Goal: Task Accomplishment & Management: Manage account settings

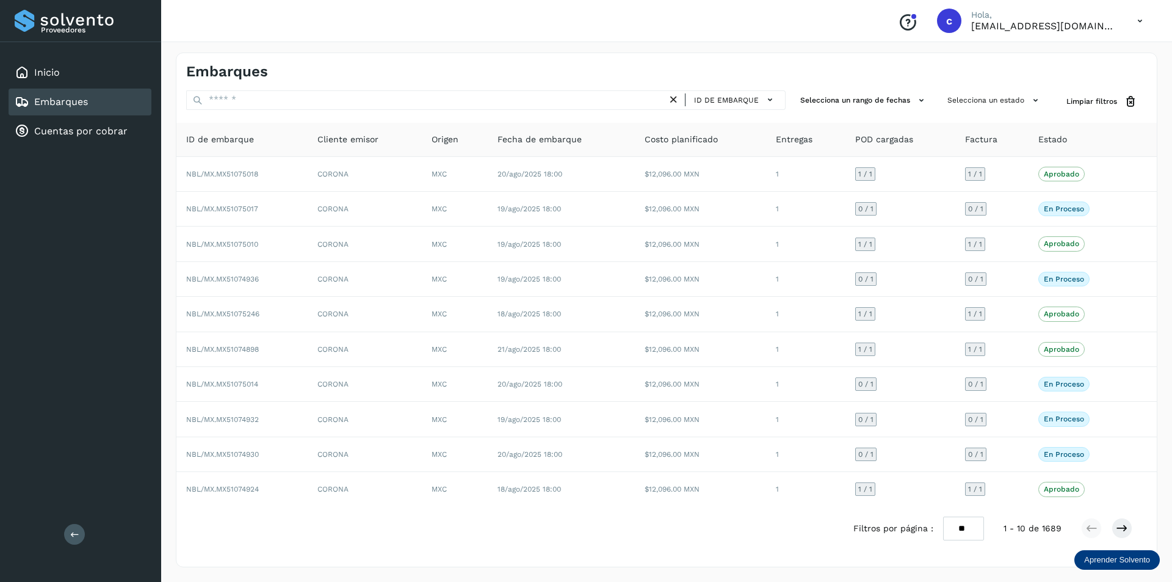
click at [120, 107] on div "Embarques" at bounding box center [80, 101] width 143 height 27
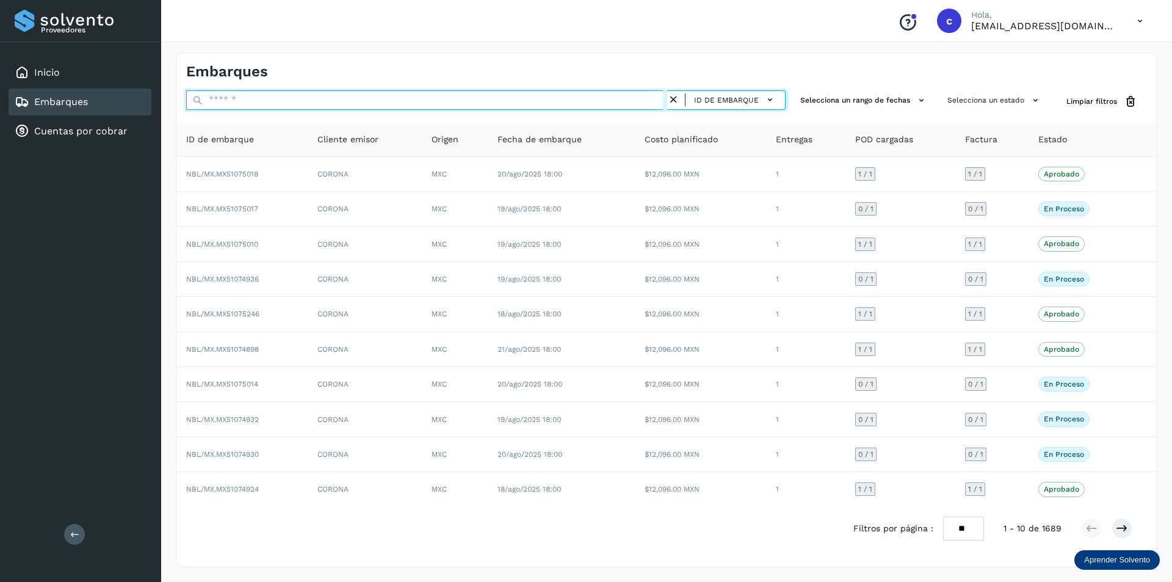
click at [233, 98] on input "text" at bounding box center [426, 100] width 481 height 20
type input "****"
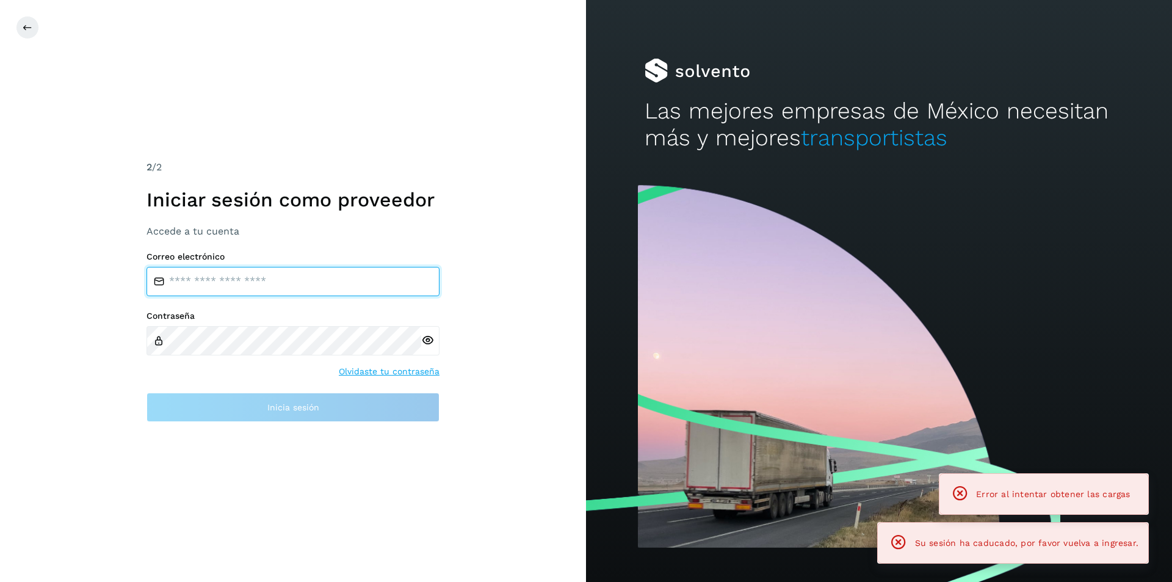
type input "**********"
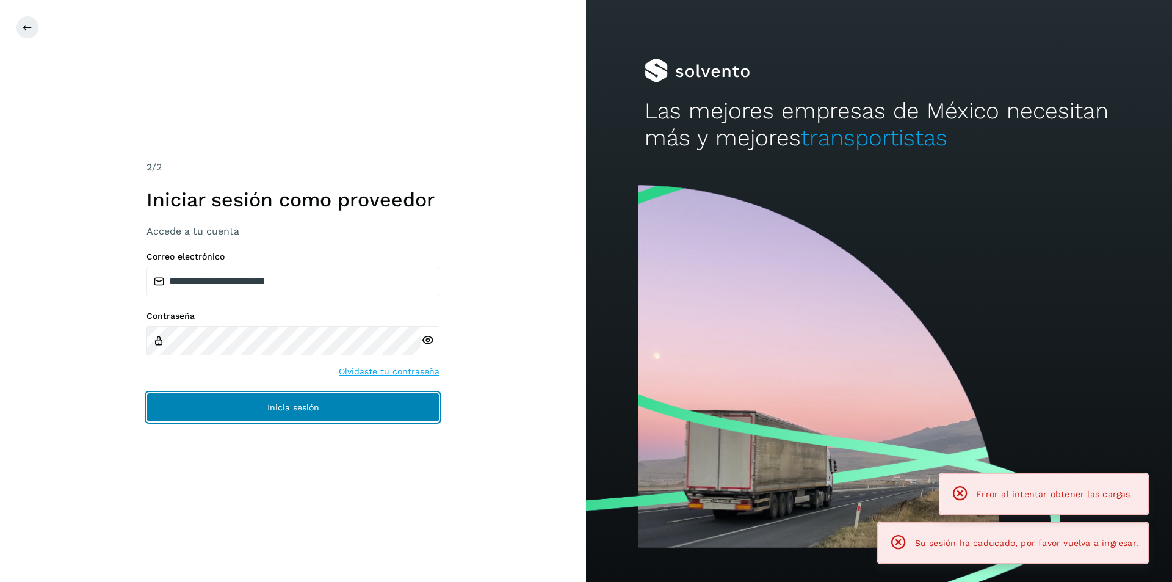
click at [306, 395] on button "Inicia sesión" at bounding box center [292, 406] width 293 height 29
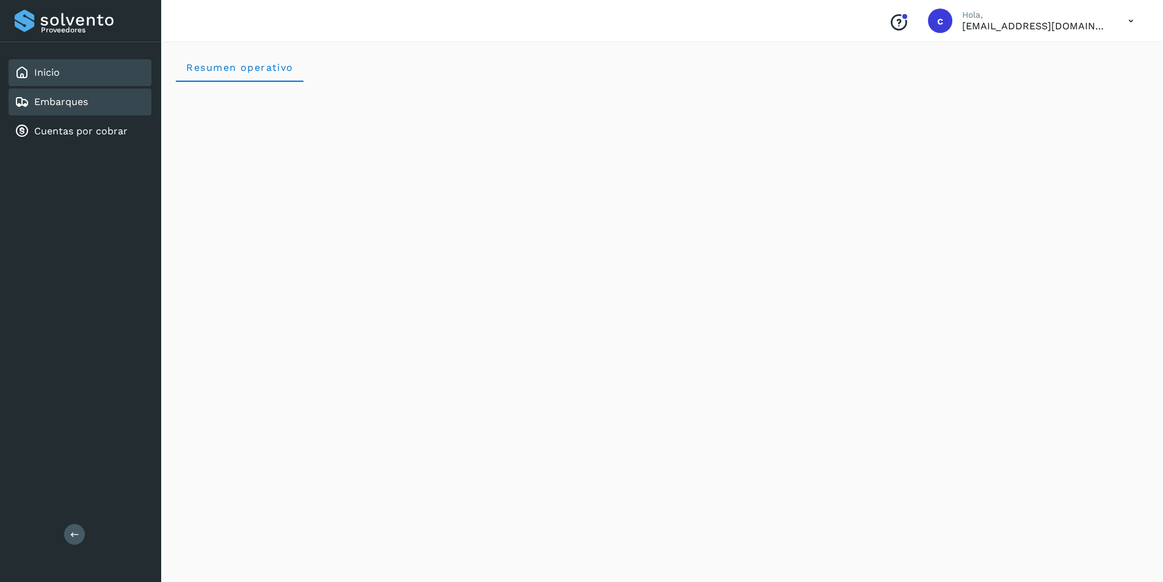
click at [91, 110] on div "Embarques" at bounding box center [80, 101] width 143 height 27
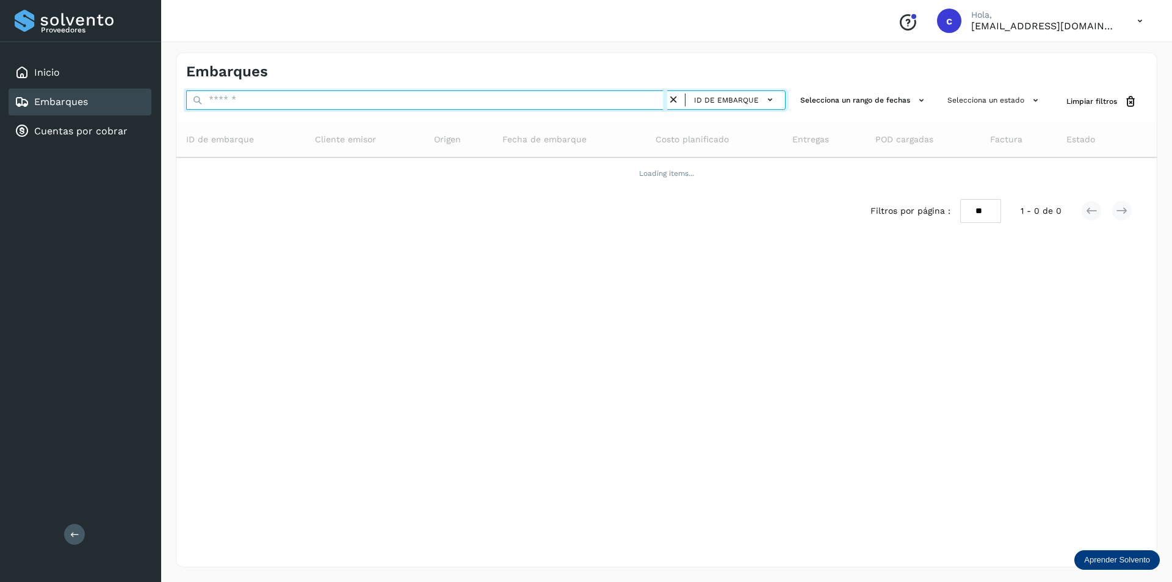
click at [294, 100] on input "text" at bounding box center [426, 100] width 481 height 20
type input "*"
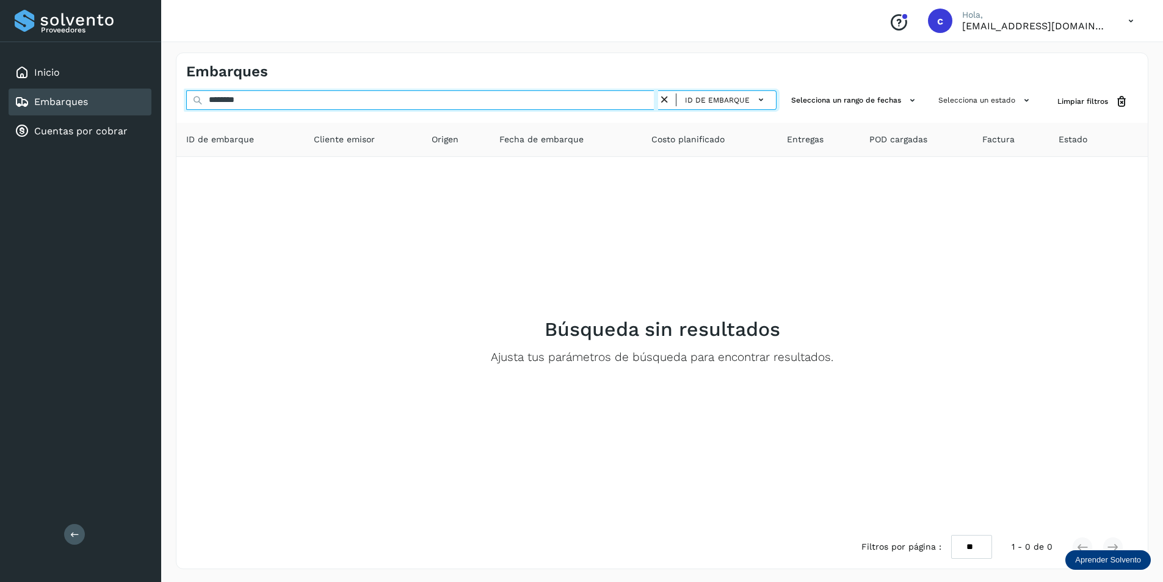
type input "********"
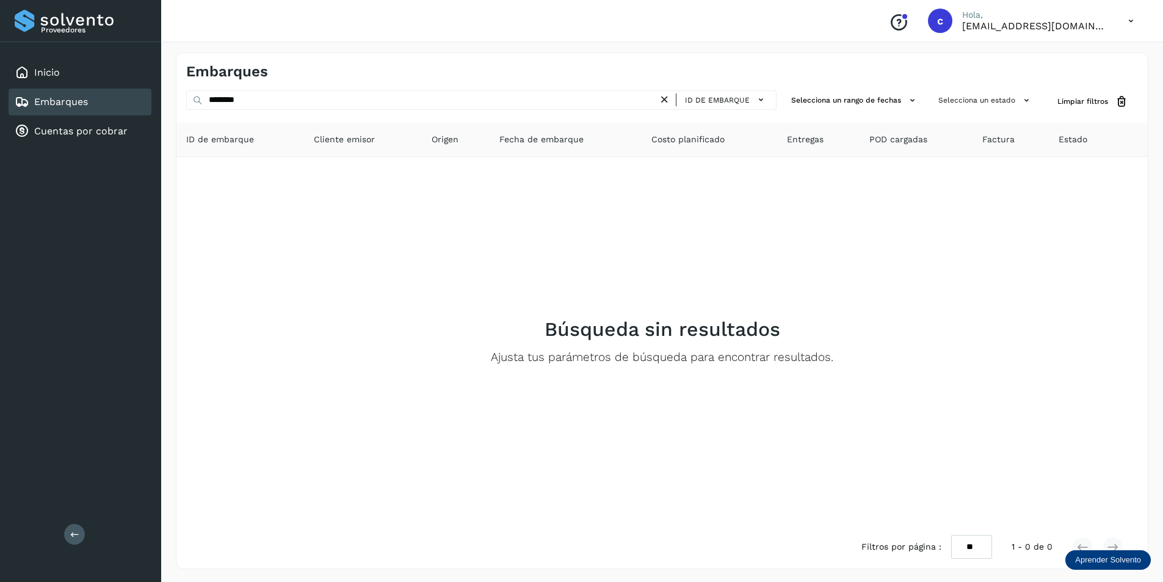
click at [668, 99] on icon at bounding box center [664, 99] width 13 height 13
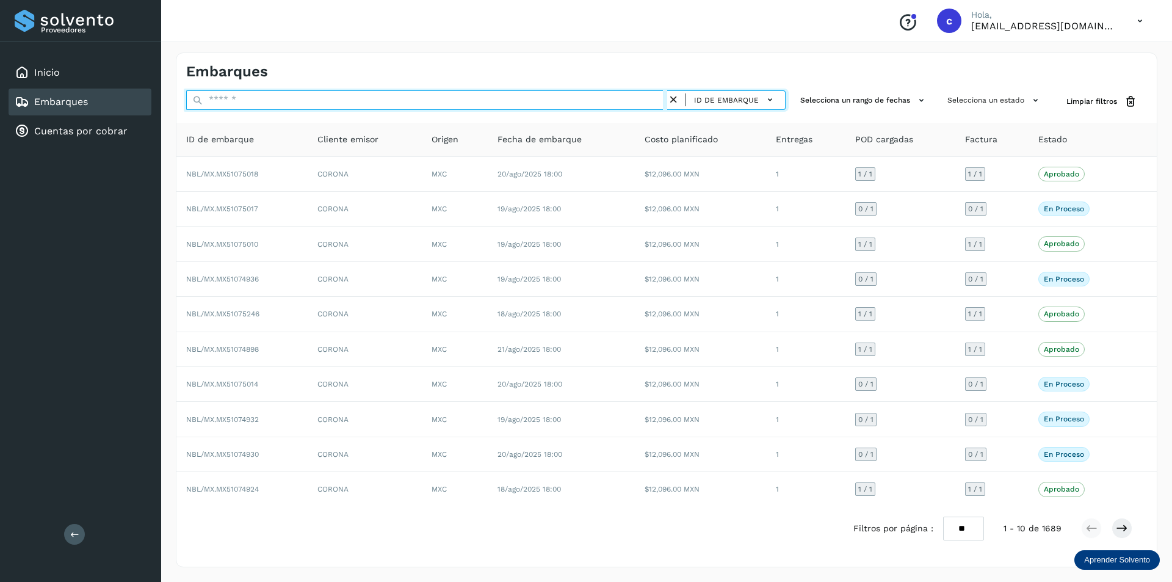
click at [601, 101] on input "text" at bounding box center [426, 100] width 481 height 20
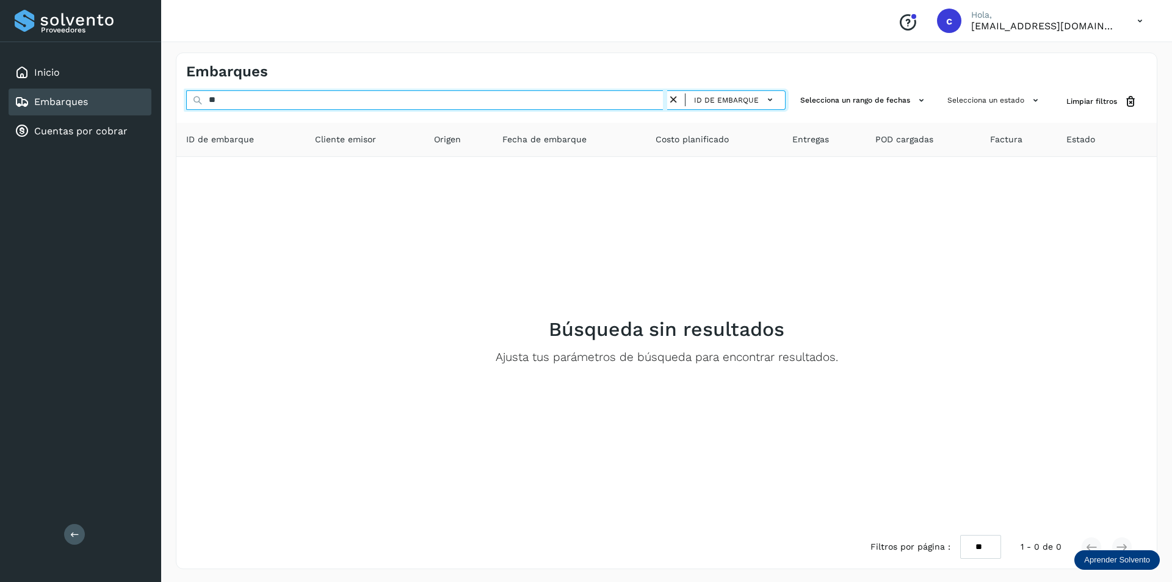
type input "*"
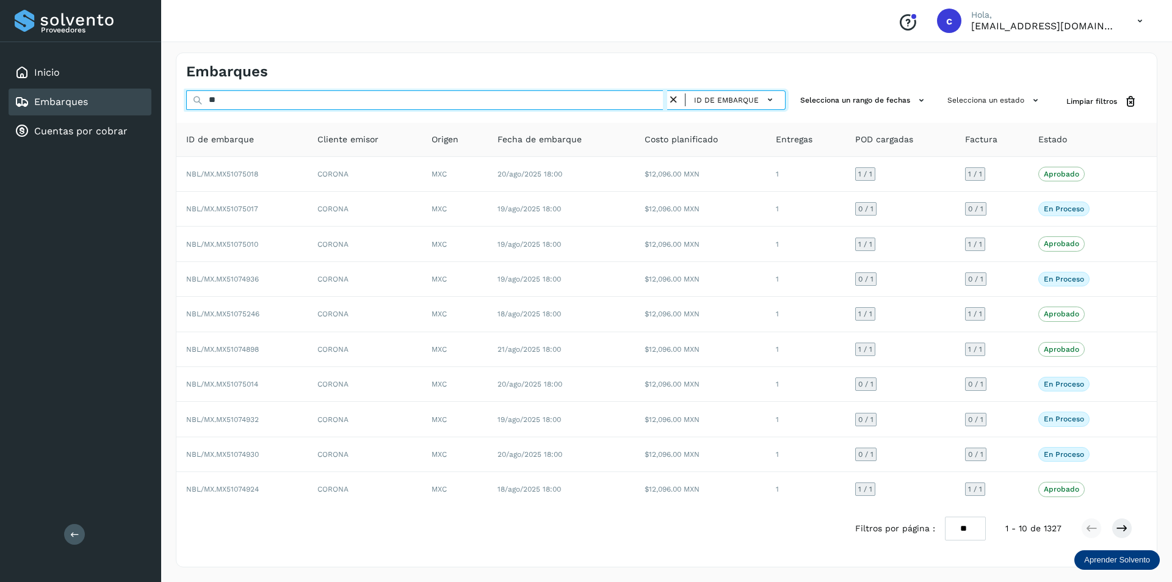
type input "*"
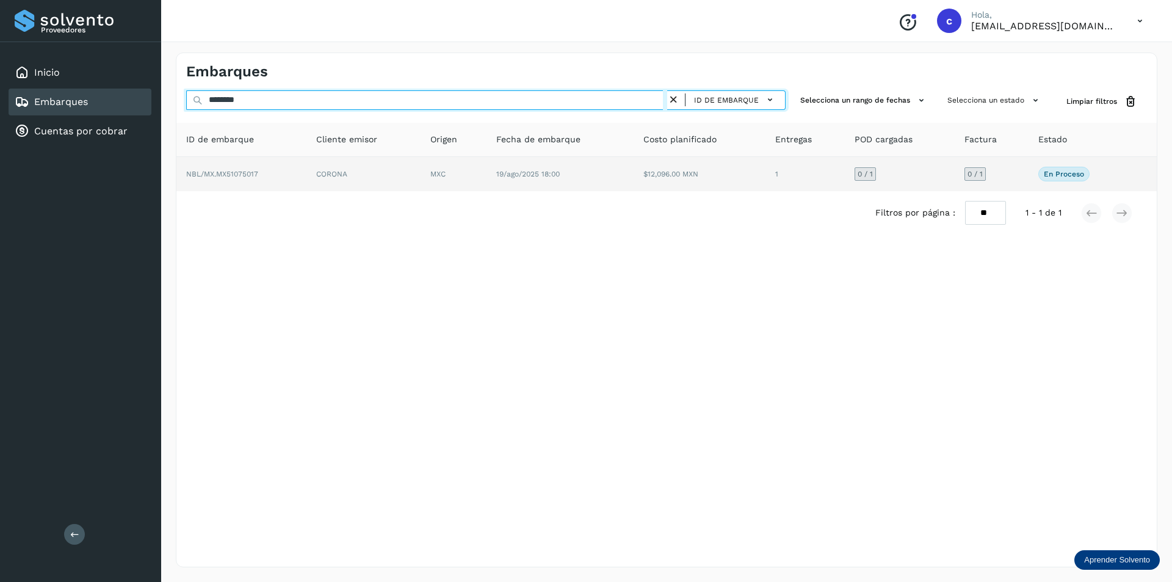
type input "********"
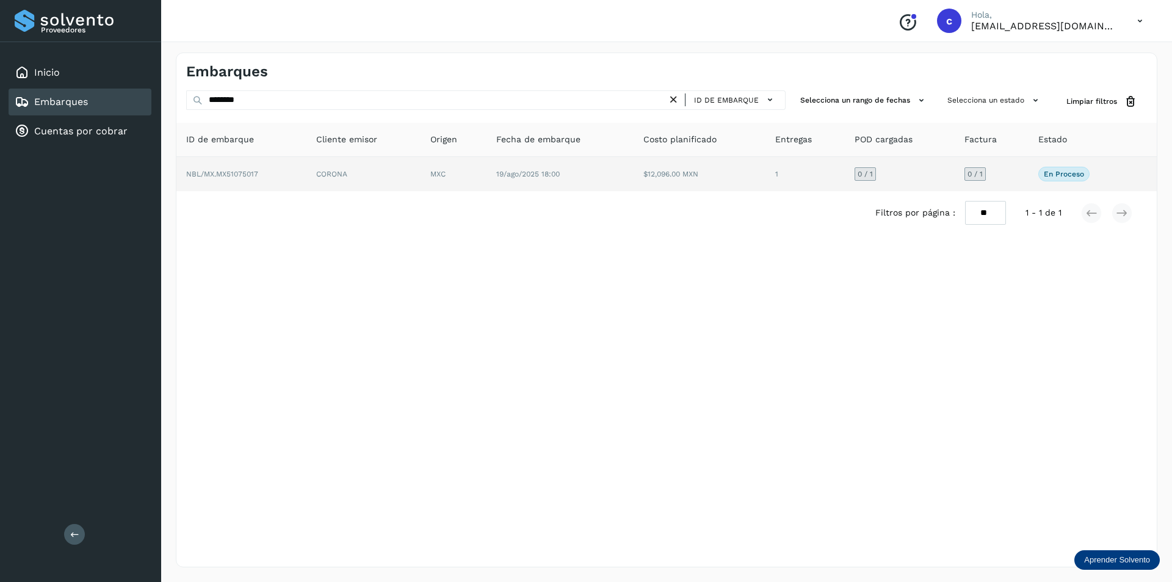
click at [420, 176] on td "CORONA" at bounding box center [453, 174] width 66 height 34
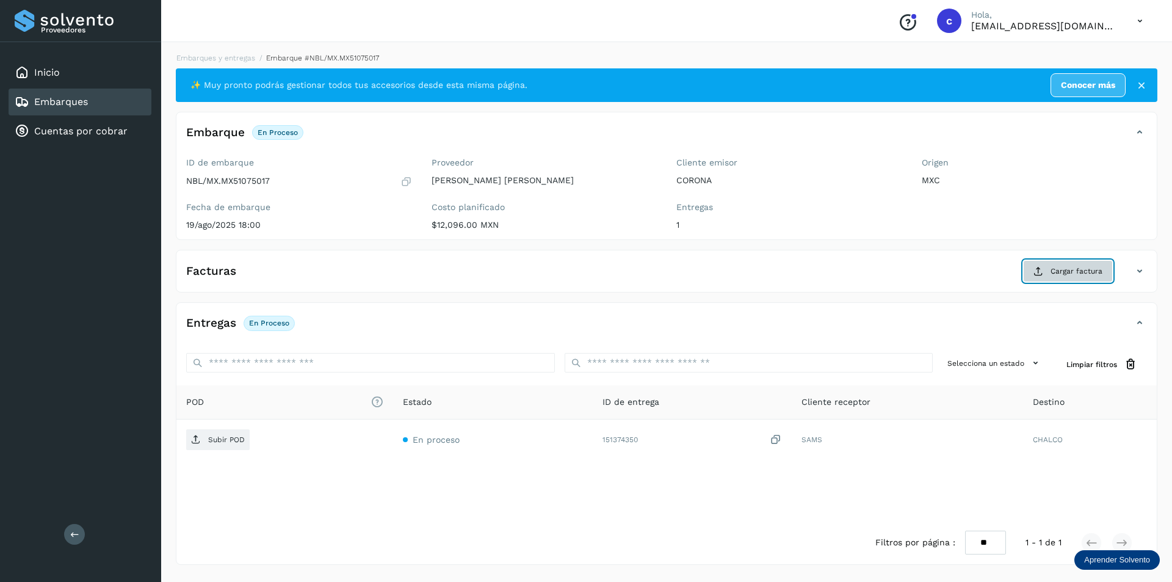
click at [1057, 271] on span "Cargar factura" at bounding box center [1076, 270] width 52 height 11
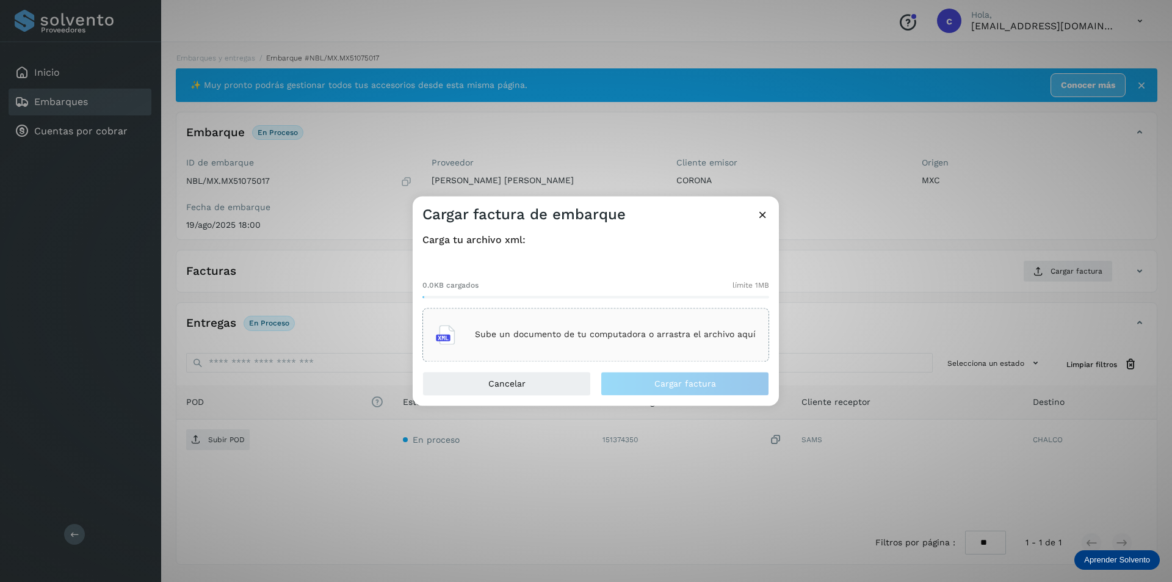
click at [734, 322] on div "Sube un documento de tu computadora o arrastra el archivo aquí" at bounding box center [596, 334] width 320 height 33
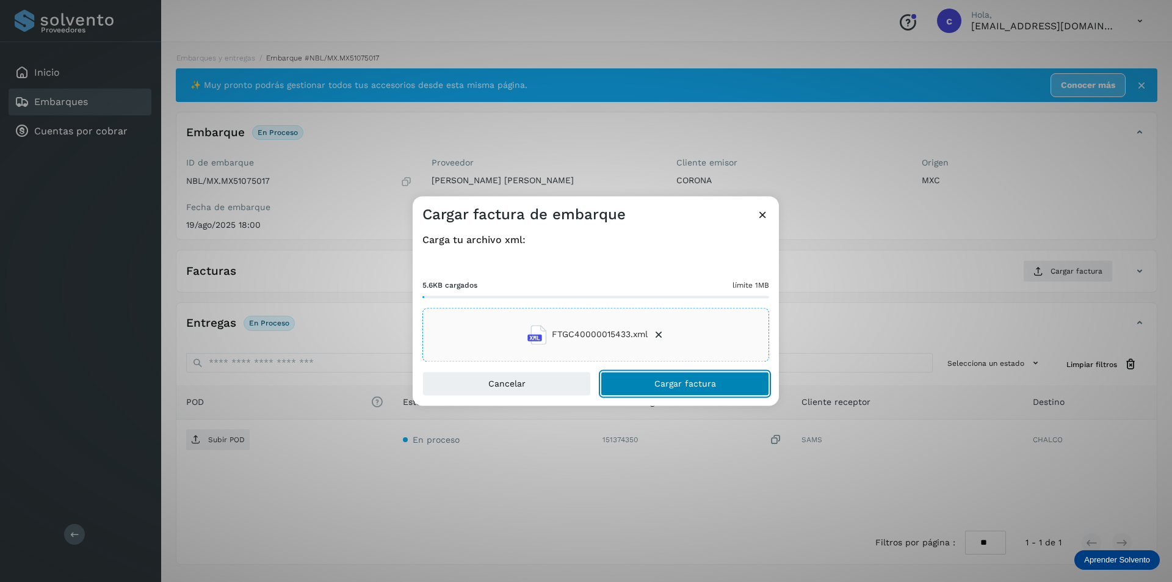
click at [735, 386] on button "Cargar factura" at bounding box center [684, 383] width 168 height 24
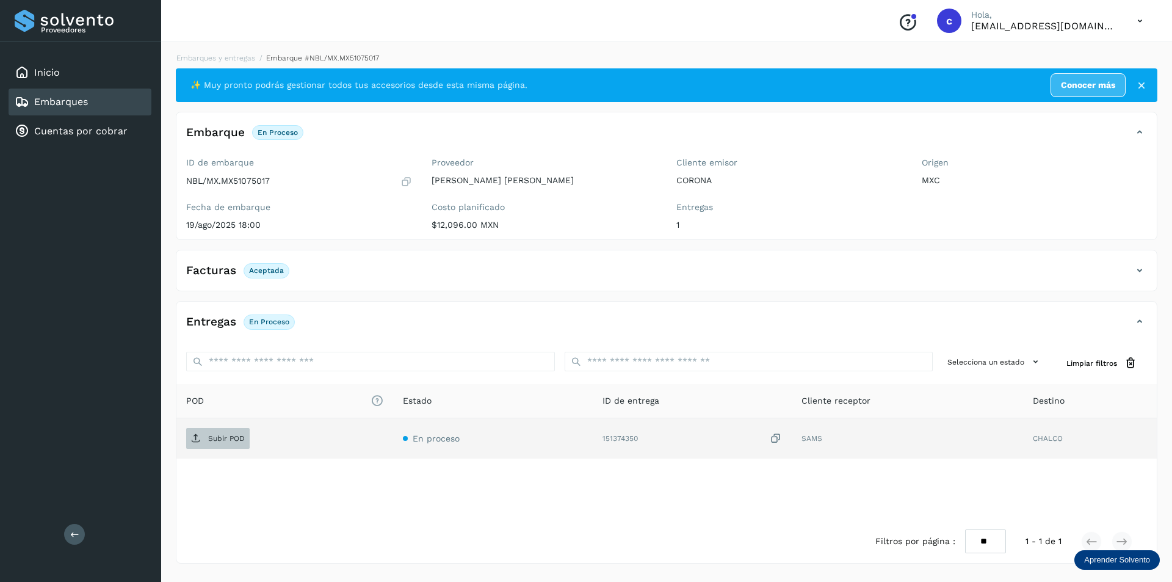
click at [234, 437] on p "Subir POD" at bounding box center [226, 438] width 37 height 9
click at [195, 435] on icon at bounding box center [196, 438] width 10 height 10
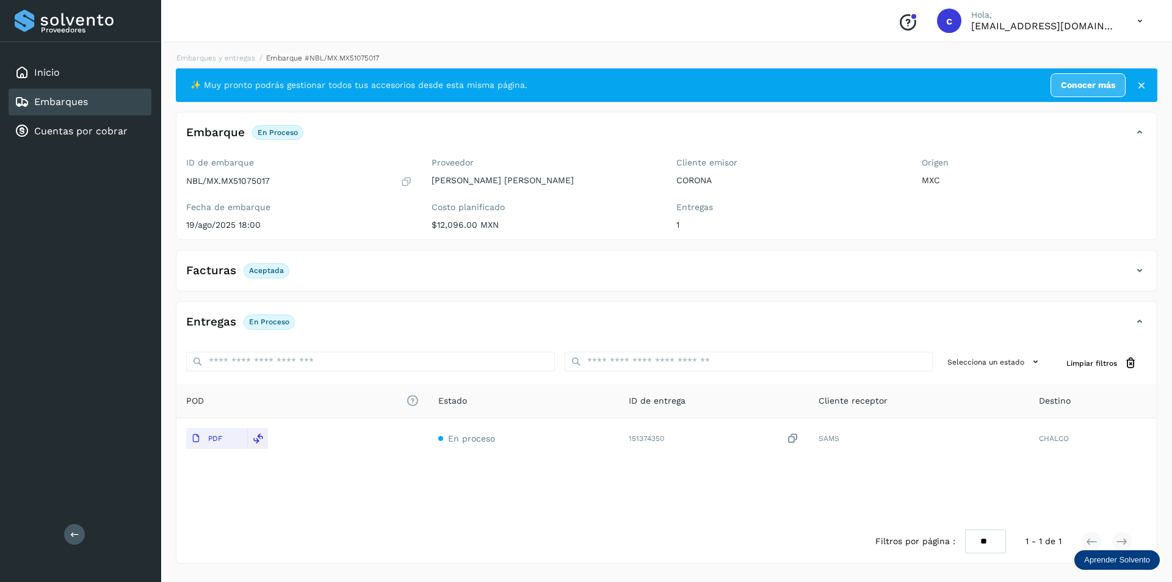
click at [112, 109] on div "Embarques" at bounding box center [80, 101] width 143 height 27
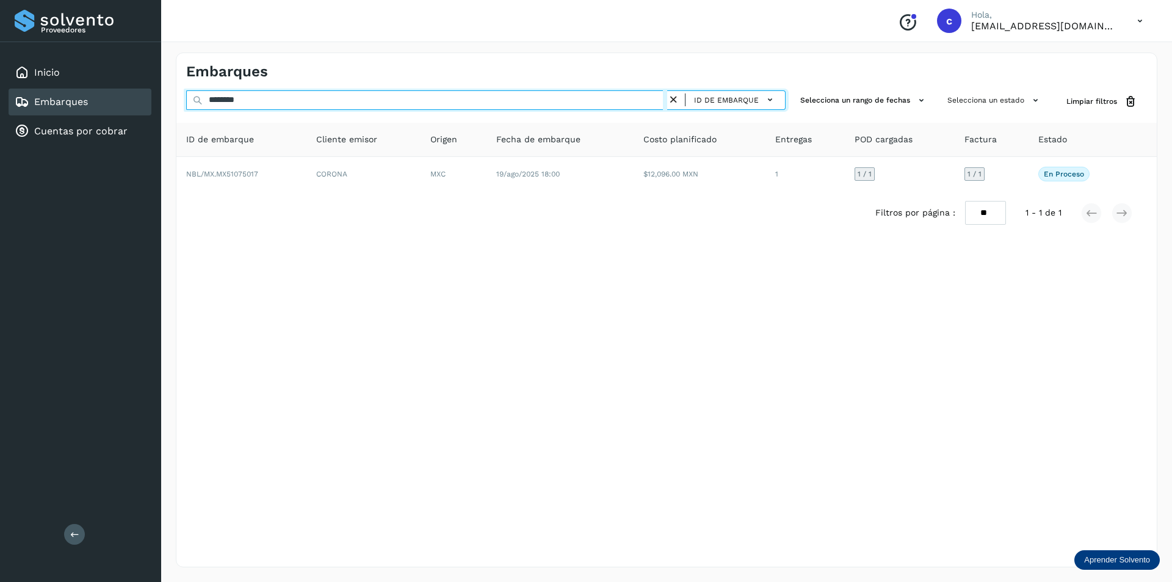
click at [305, 101] on input "********" at bounding box center [426, 100] width 481 height 20
type input "*"
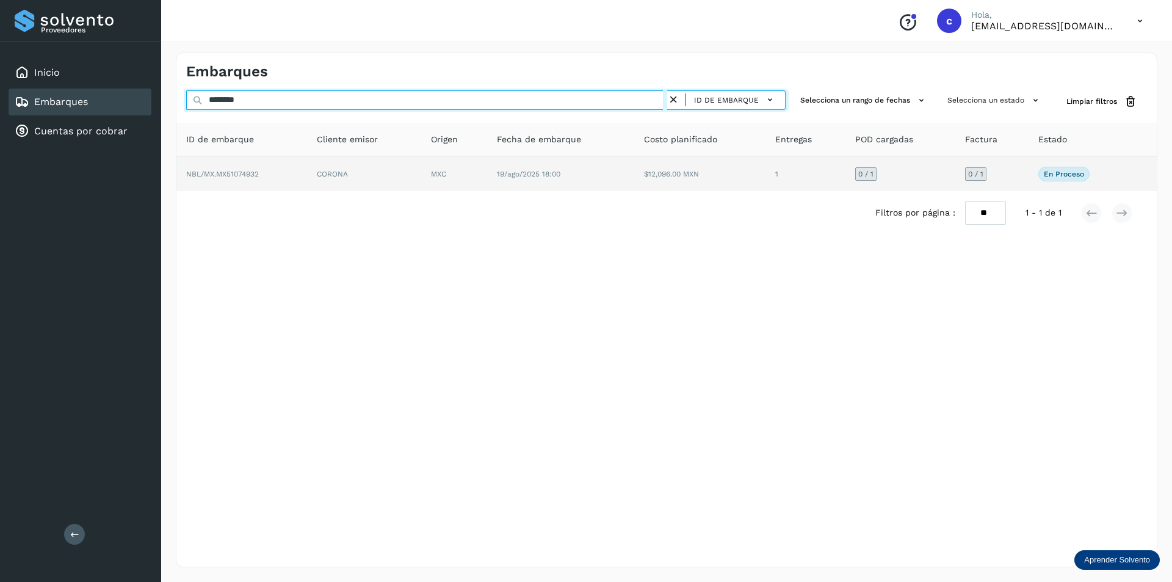
type input "********"
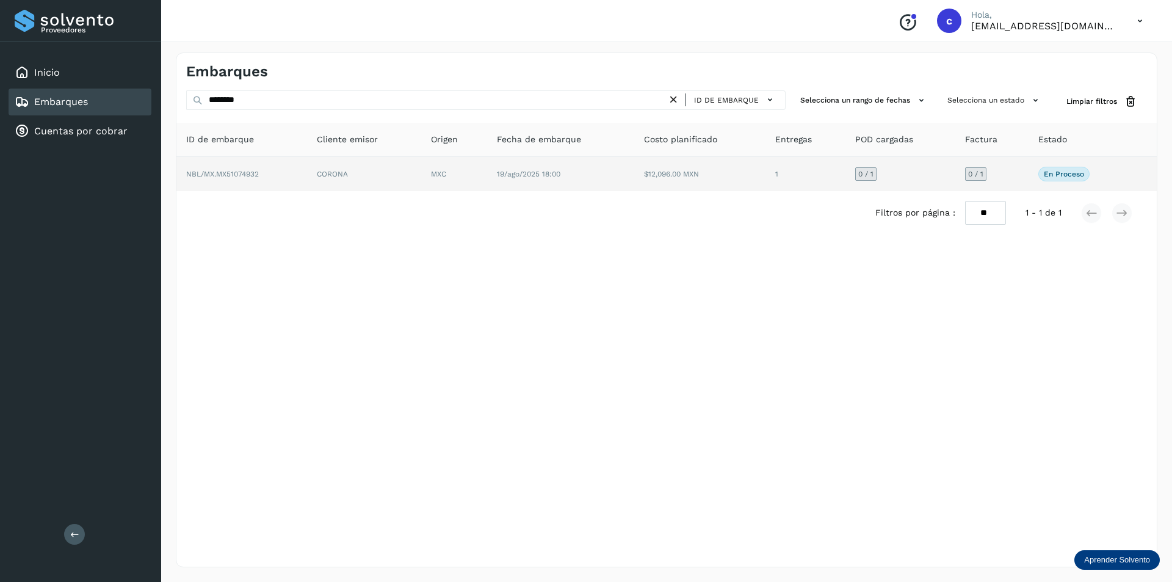
click at [307, 172] on td "NBL/MX.MX51074932" at bounding box center [364, 174] width 114 height 34
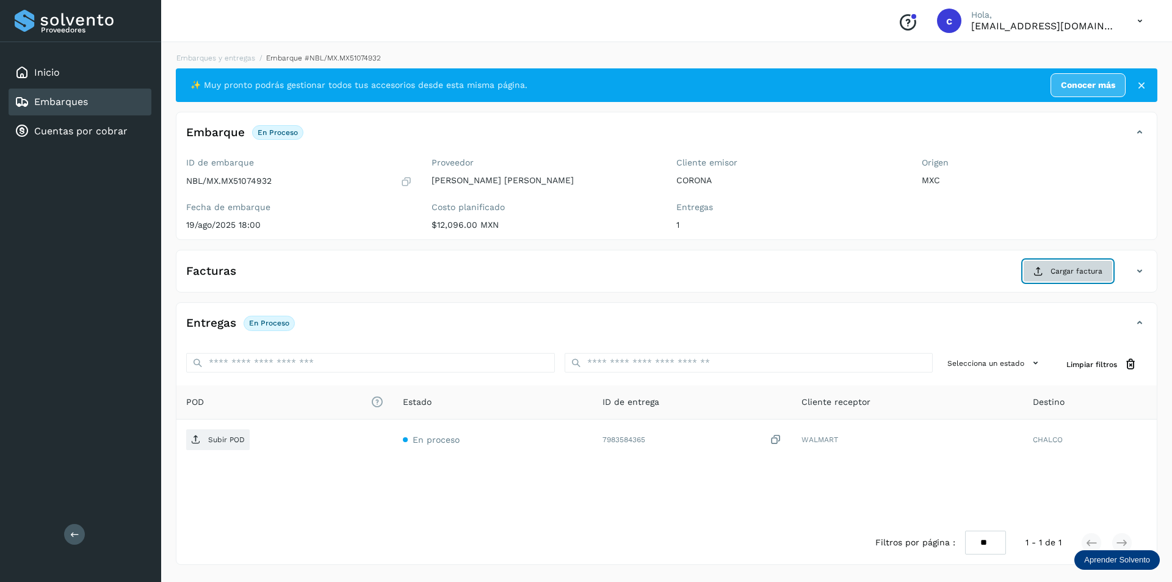
click at [1067, 275] on span "Cargar factura" at bounding box center [1076, 270] width 52 height 11
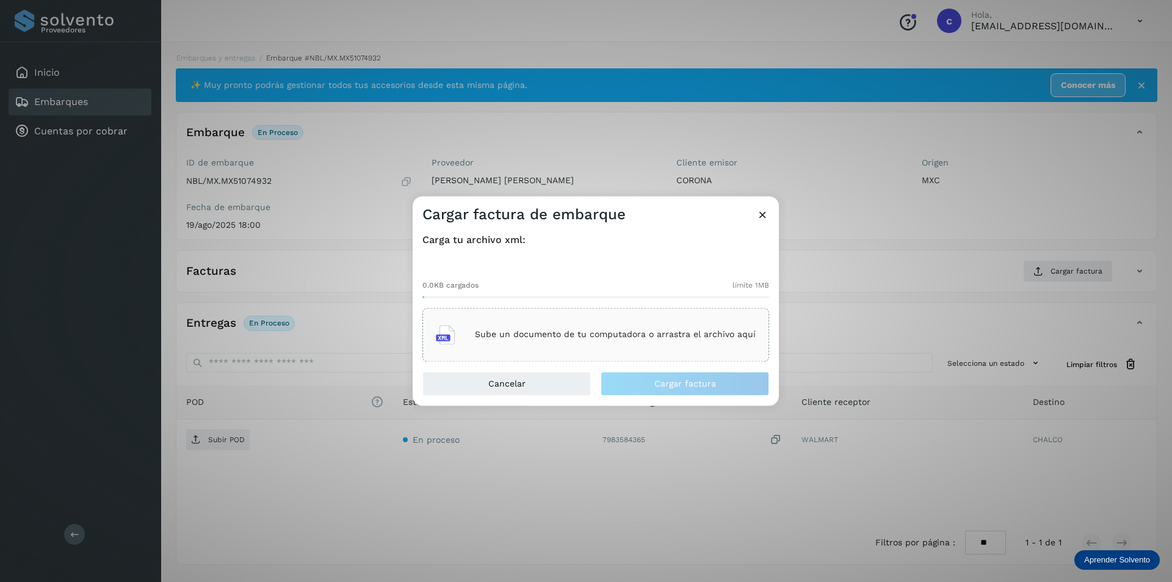
click at [652, 326] on div "Sube un documento de tu computadora o arrastra el archivo aquí" at bounding box center [596, 334] width 320 height 33
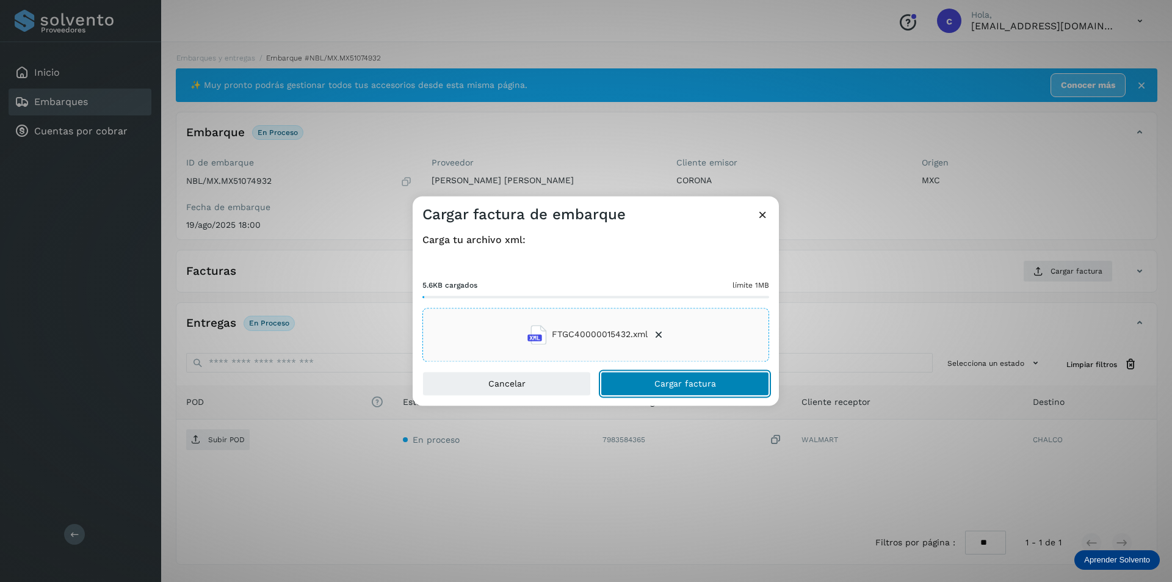
click at [727, 387] on button "Cargar factura" at bounding box center [684, 383] width 168 height 24
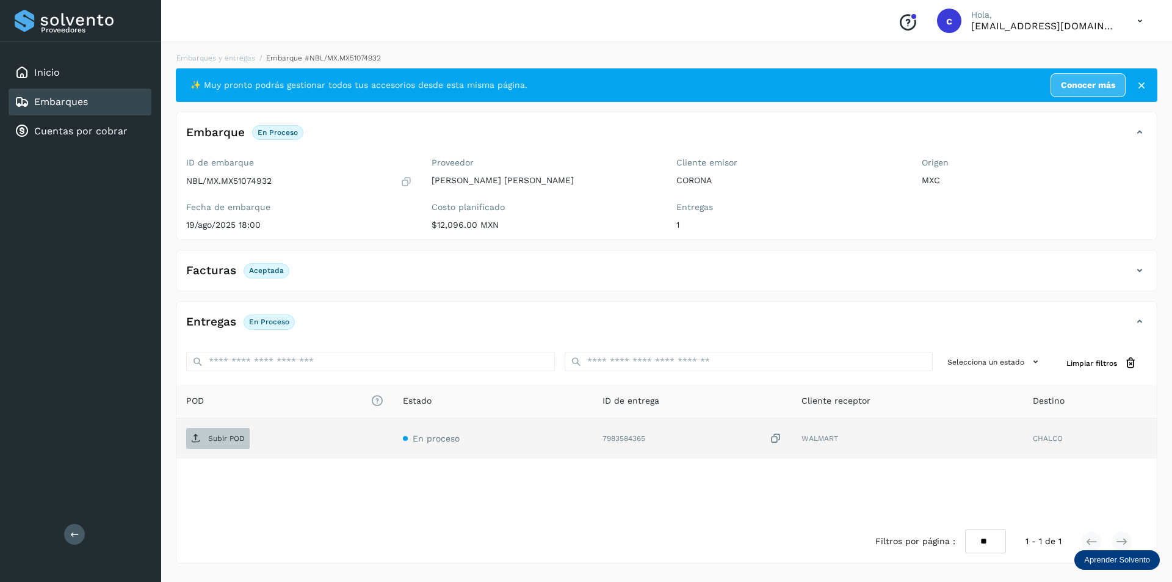
click at [217, 430] on span "Subir POD" at bounding box center [217, 438] width 63 height 20
click at [226, 439] on span "PDF" at bounding box center [206, 438] width 41 height 20
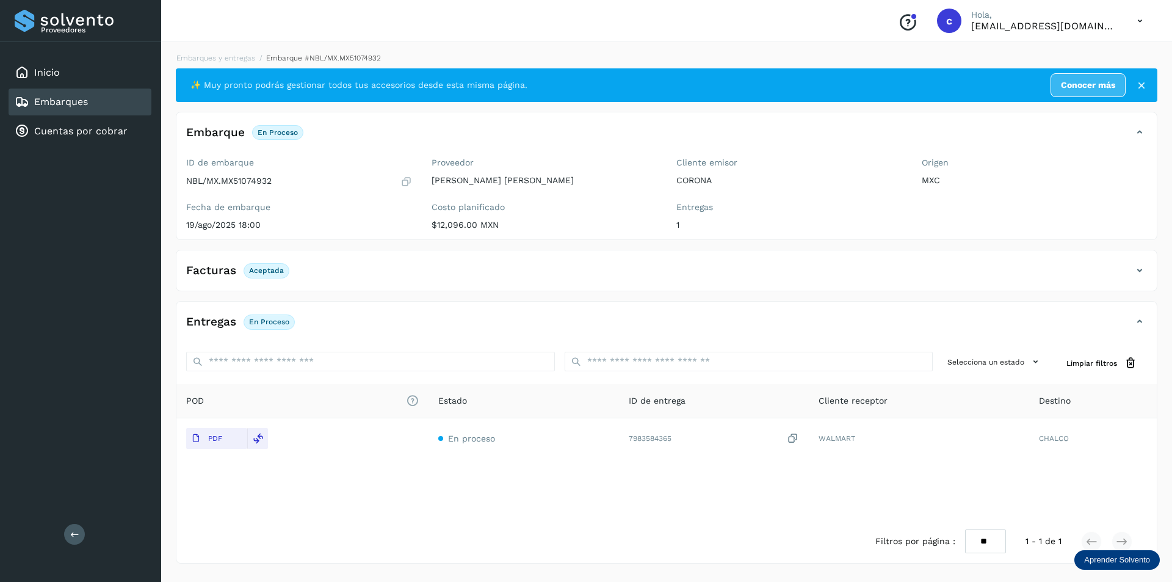
click at [53, 98] on link "Embarques" at bounding box center [61, 102] width 54 height 12
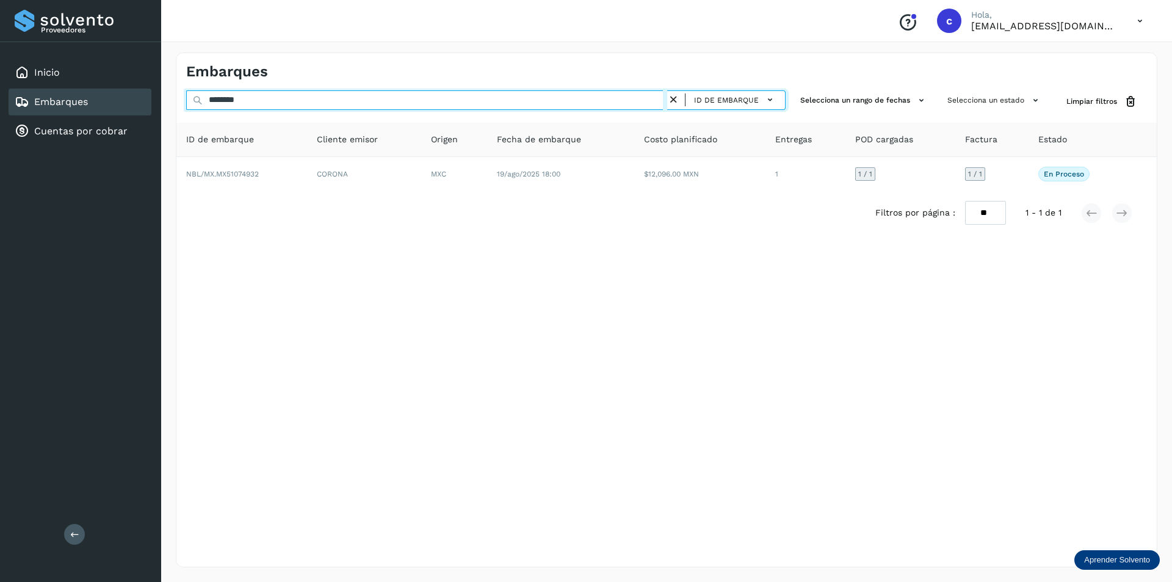
click at [263, 98] on input "********" at bounding box center [426, 100] width 481 height 20
type input "*"
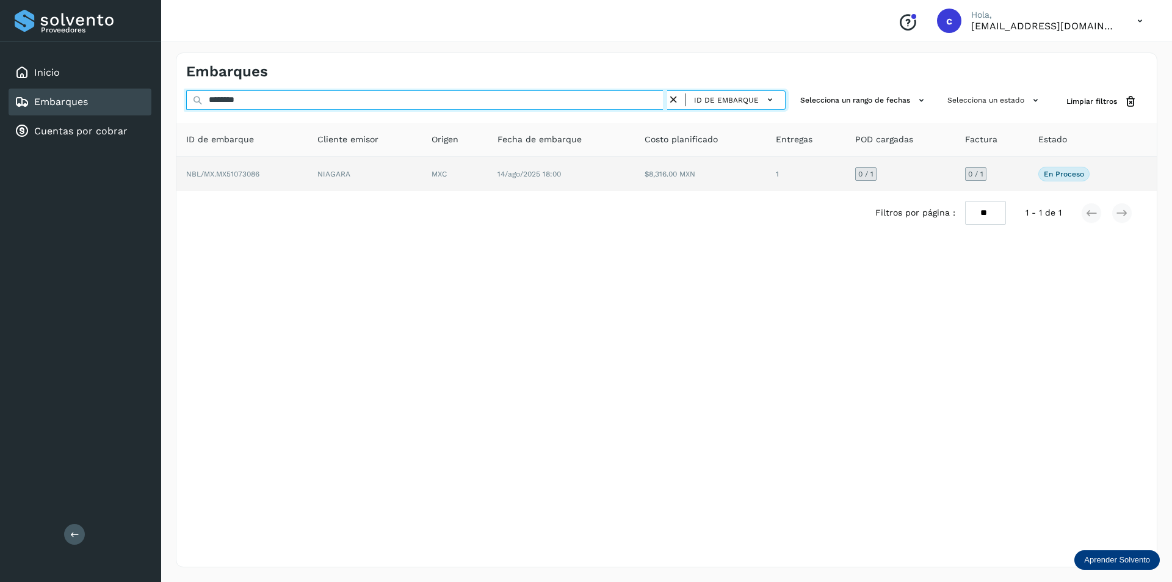
type input "********"
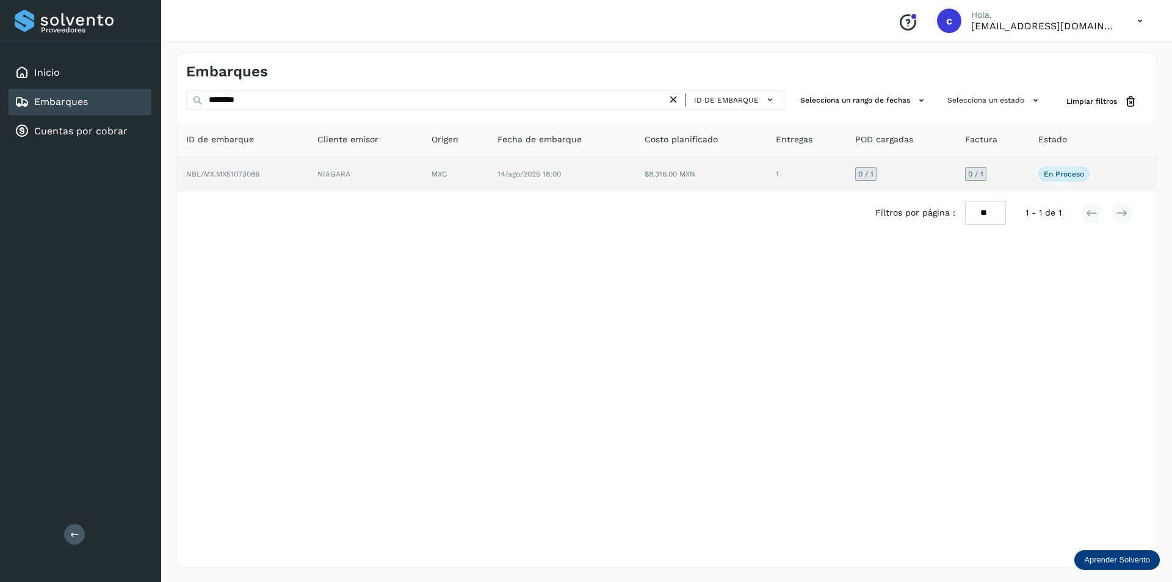
click at [259, 171] on span "NBL/MX.MX51073086" at bounding box center [222, 174] width 73 height 9
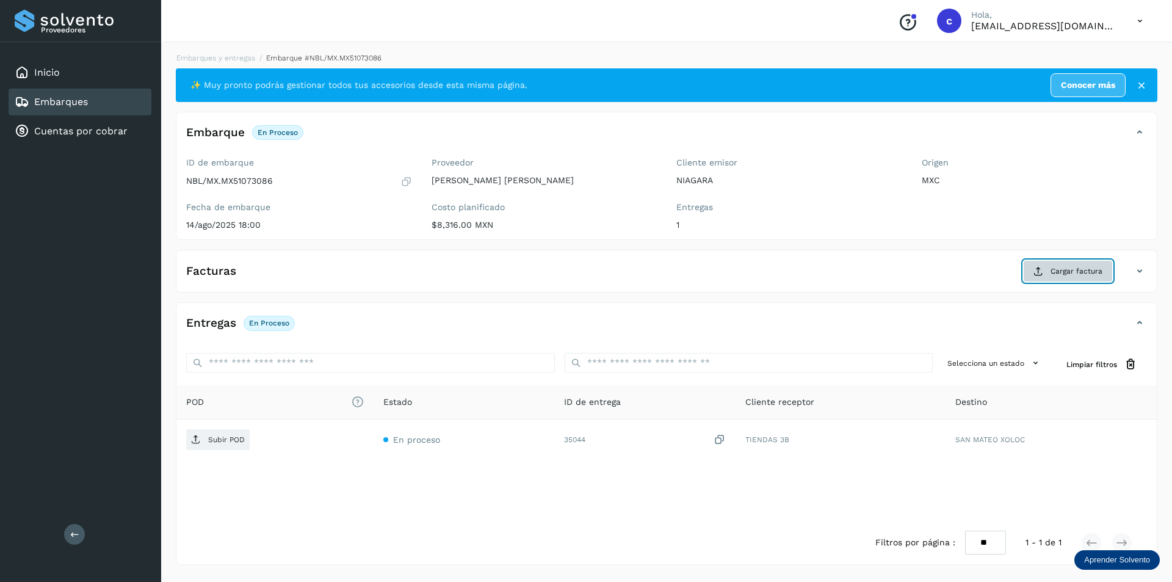
click at [1059, 266] on span "Cargar factura" at bounding box center [1076, 270] width 52 height 11
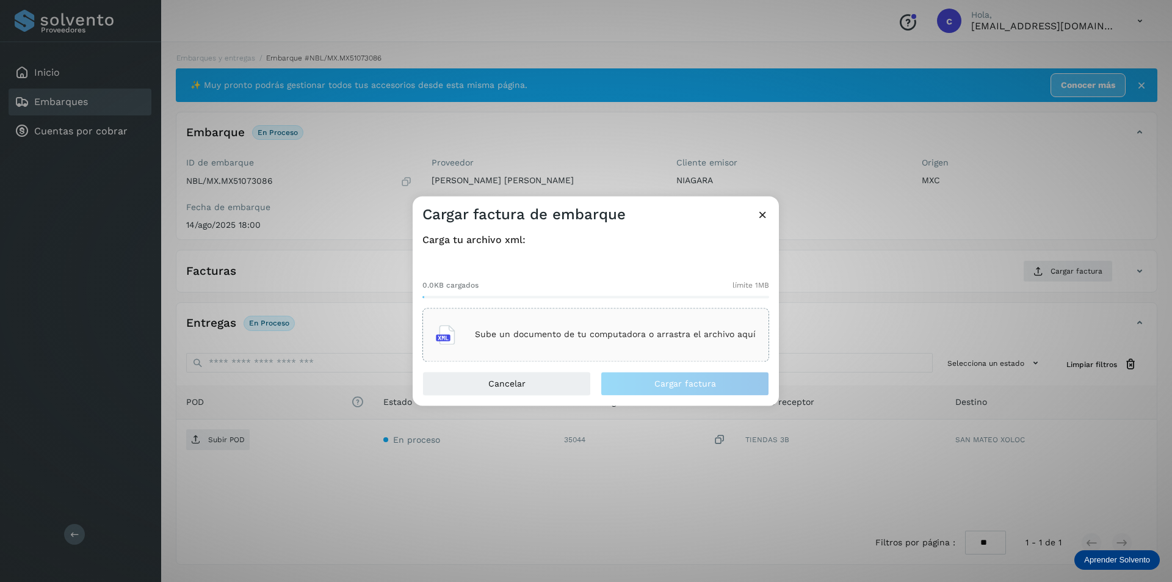
click at [647, 328] on div "Sube un documento de tu computadora o arrastra el archivo aquí" at bounding box center [596, 334] width 320 height 33
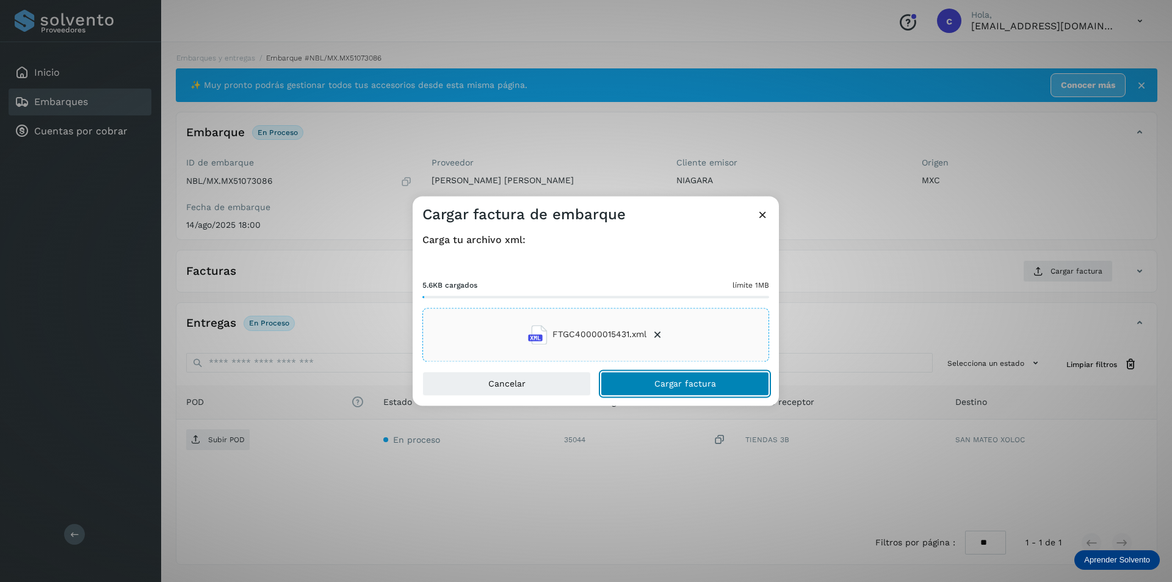
click at [720, 383] on button "Cargar factura" at bounding box center [684, 383] width 168 height 24
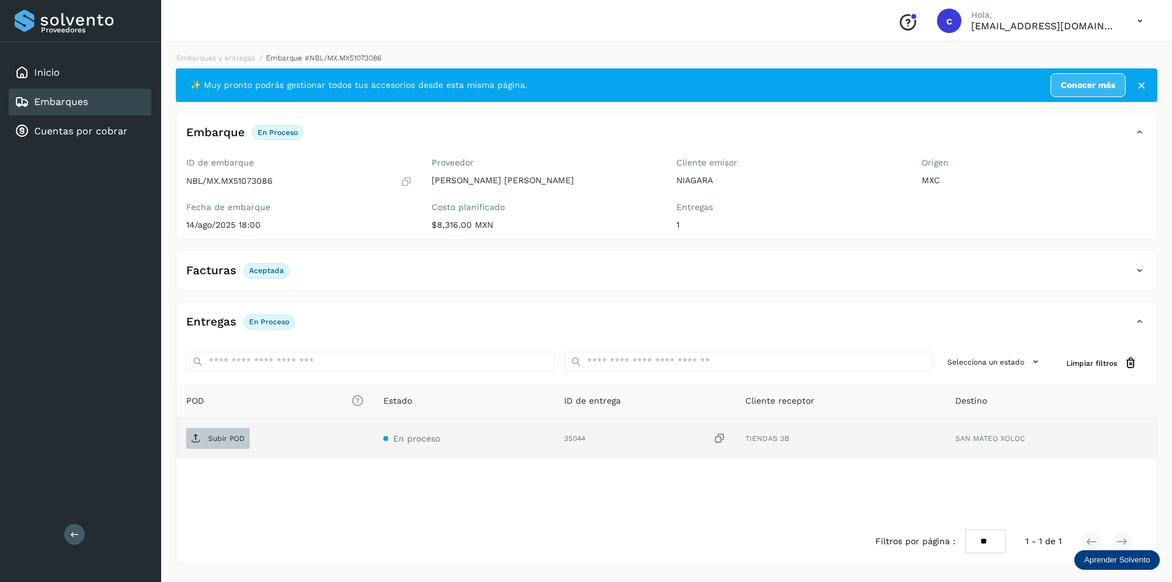
click at [220, 436] on p "Subir POD" at bounding box center [226, 438] width 37 height 9
click at [197, 438] on icon at bounding box center [196, 438] width 10 height 10
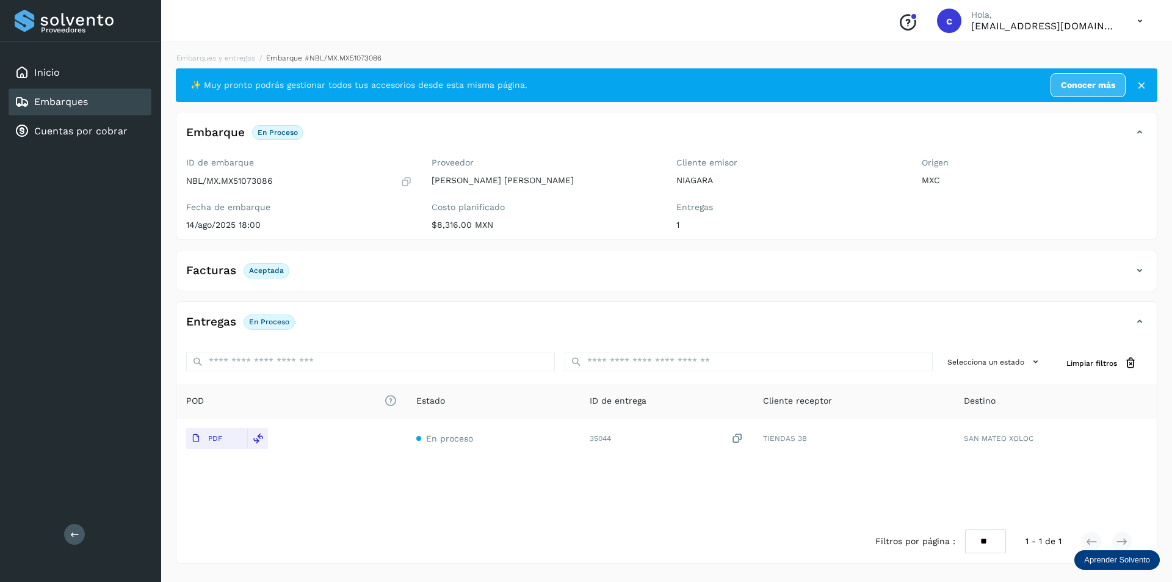
click at [128, 100] on div "Embarques" at bounding box center [80, 101] width 143 height 27
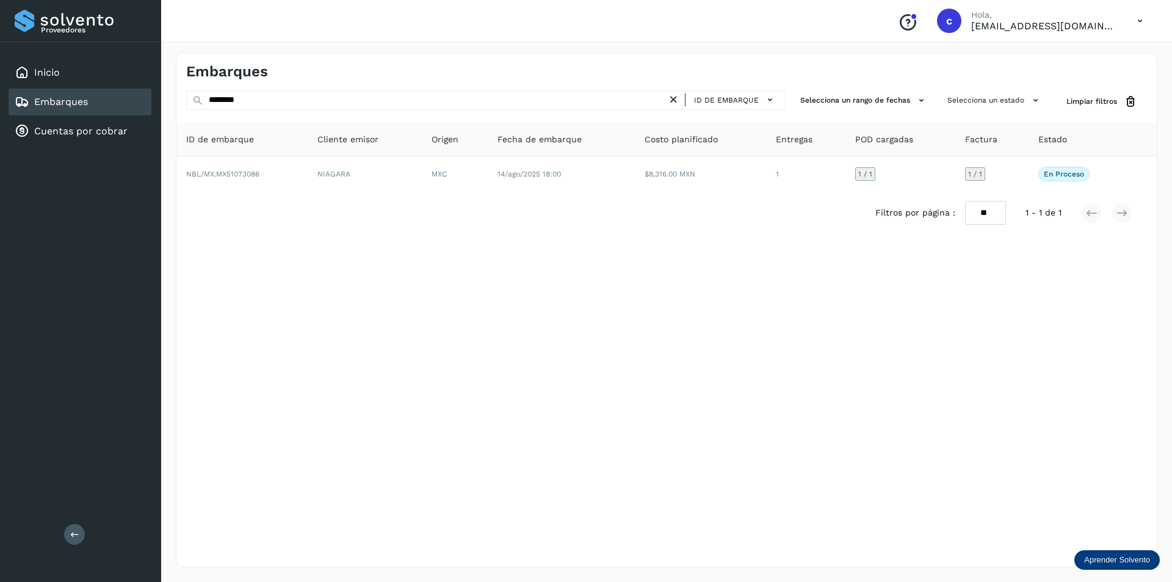
click at [676, 99] on icon at bounding box center [673, 99] width 13 height 13
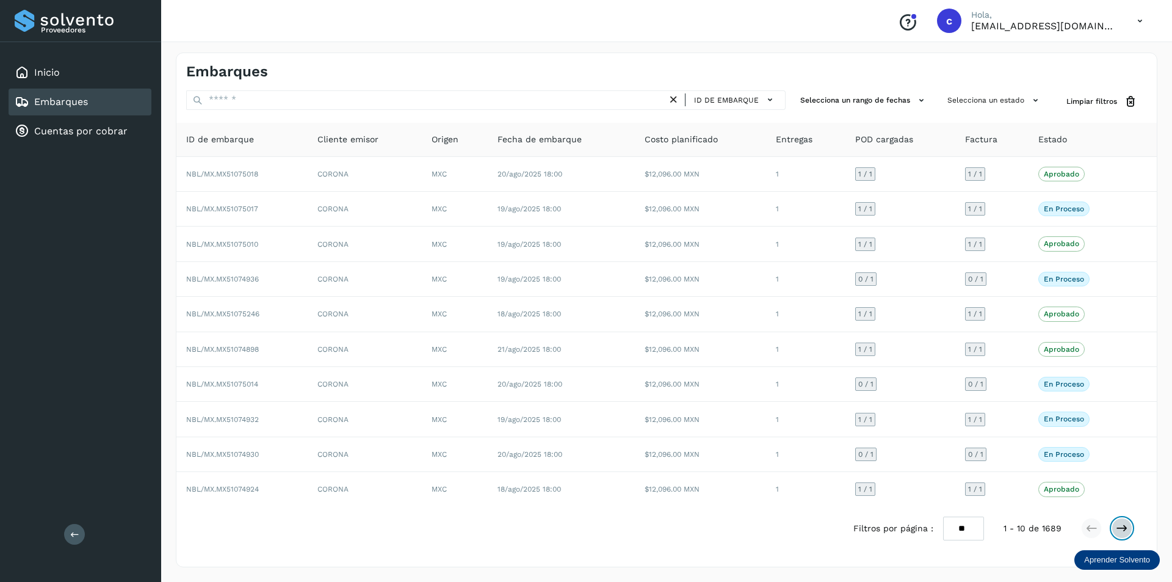
click at [1124, 519] on button at bounding box center [1121, 527] width 21 height 21
click at [1119, 521] on button at bounding box center [1121, 527] width 21 height 21
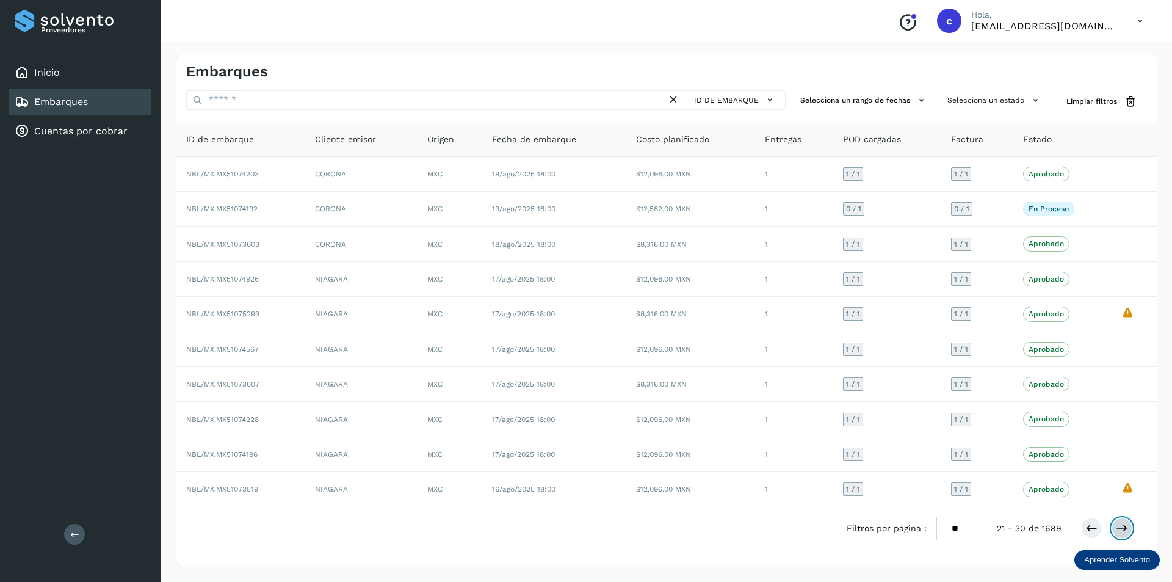
click at [1116, 525] on icon at bounding box center [1122, 528] width 12 height 12
click at [1120, 525] on icon at bounding box center [1122, 528] width 12 height 12
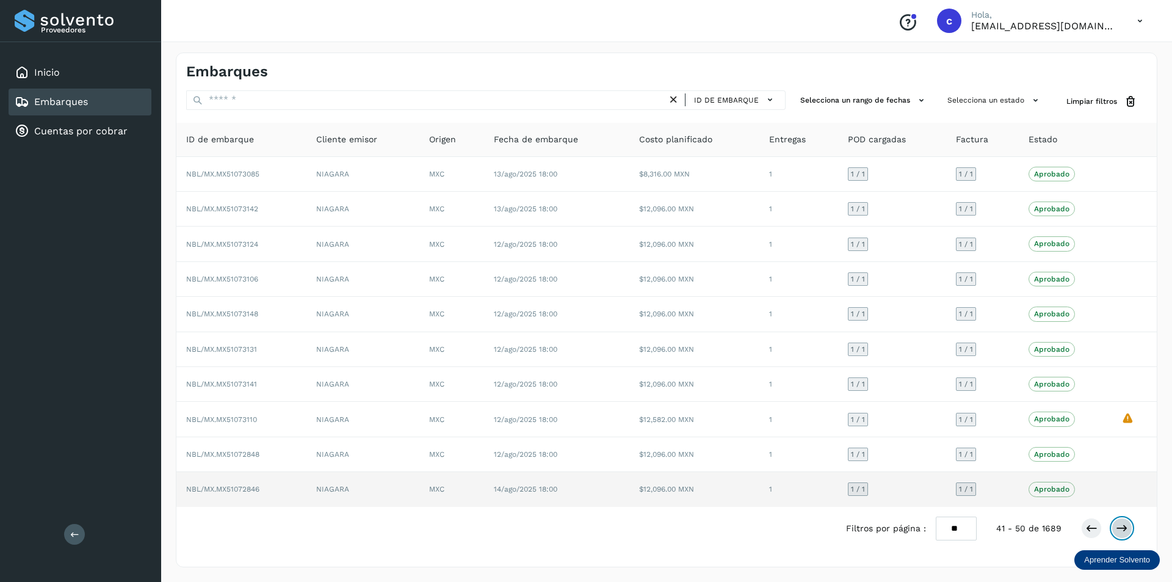
click at [1111, 517] on button at bounding box center [1121, 527] width 21 height 21
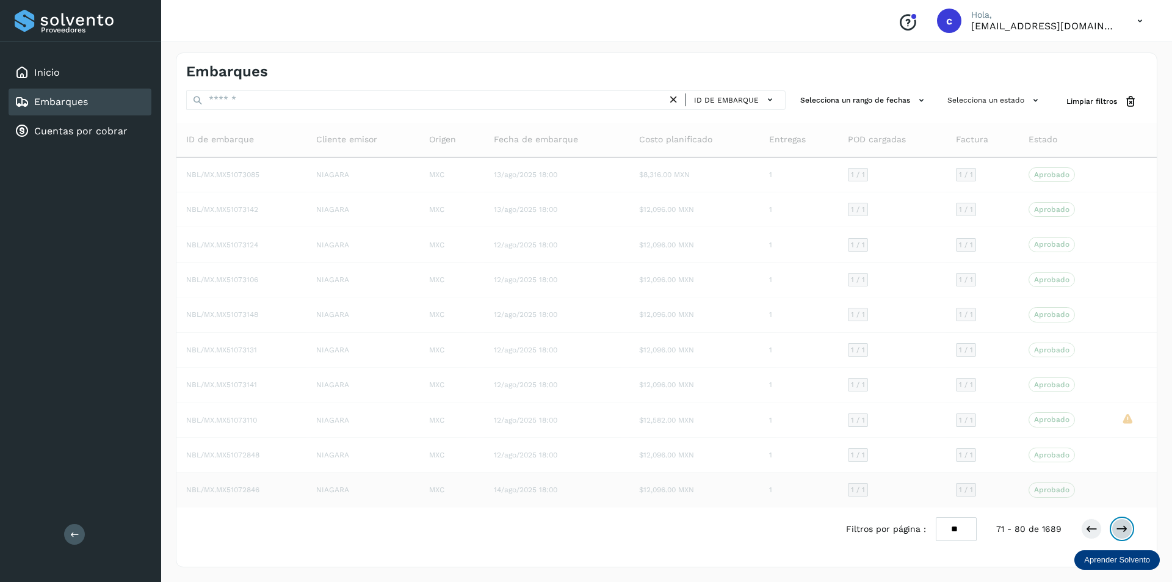
click at [1111, 518] on button at bounding box center [1121, 528] width 21 height 21
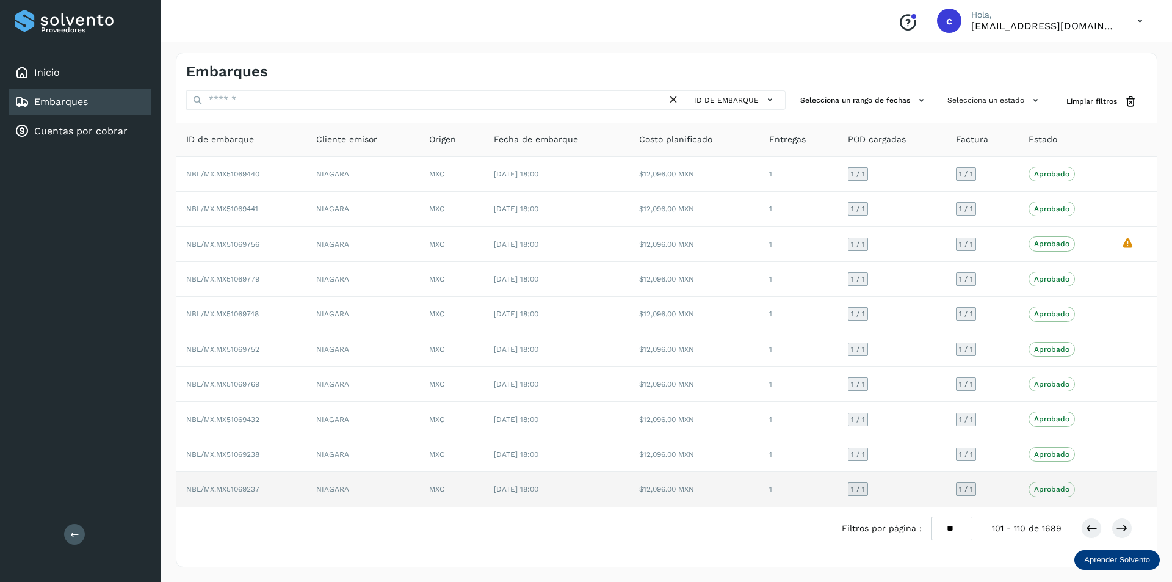
click at [1150, 476] on td at bounding box center [1133, 489] width 45 height 34
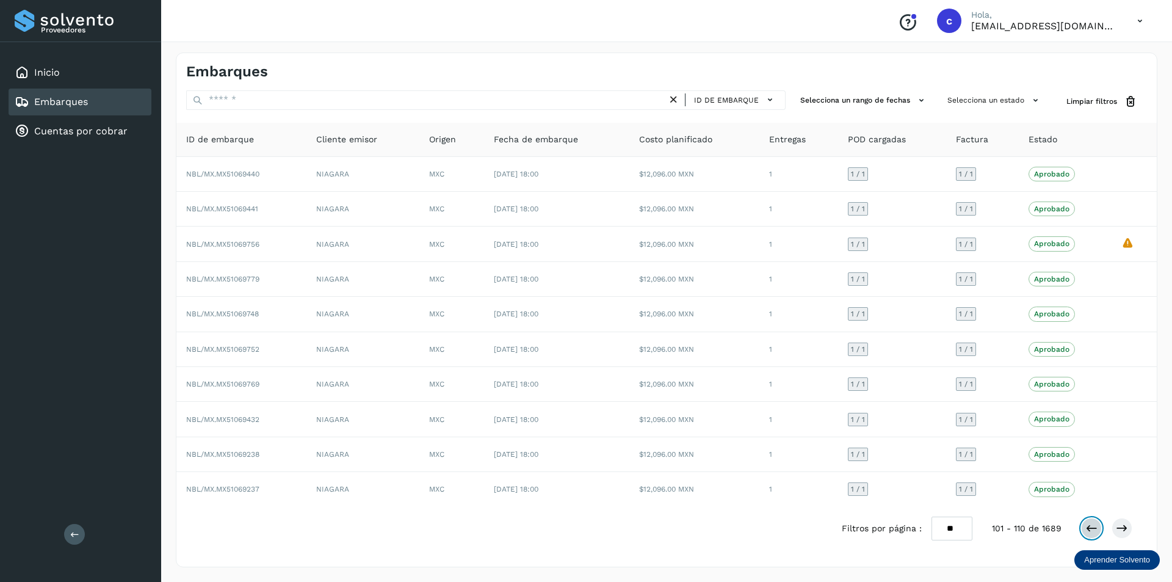
click at [1084, 529] on button at bounding box center [1091, 527] width 21 height 21
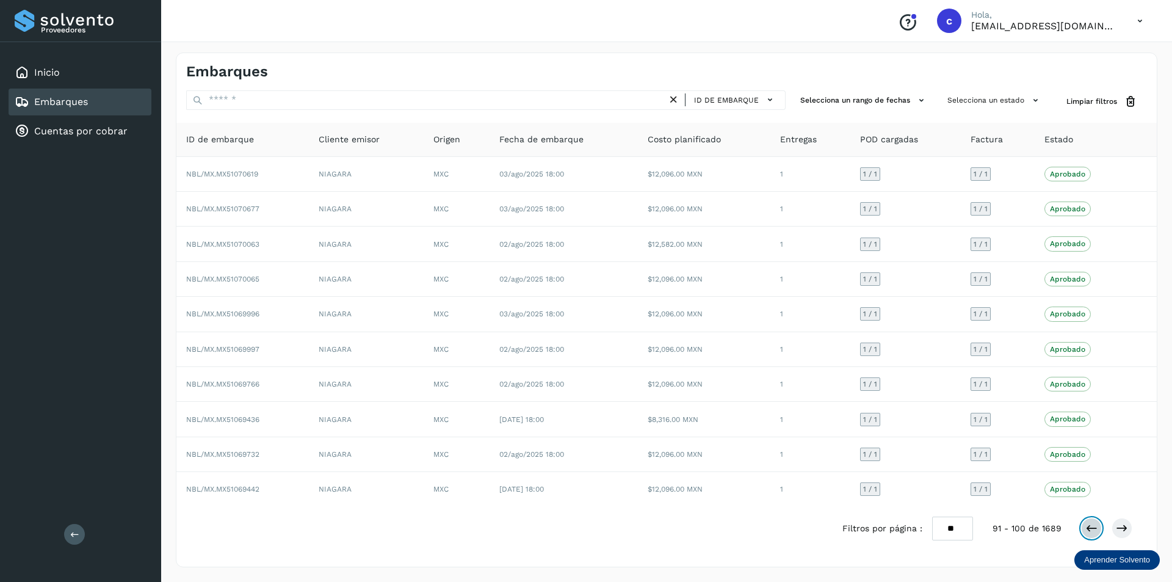
click at [1093, 524] on icon at bounding box center [1091, 528] width 12 height 12
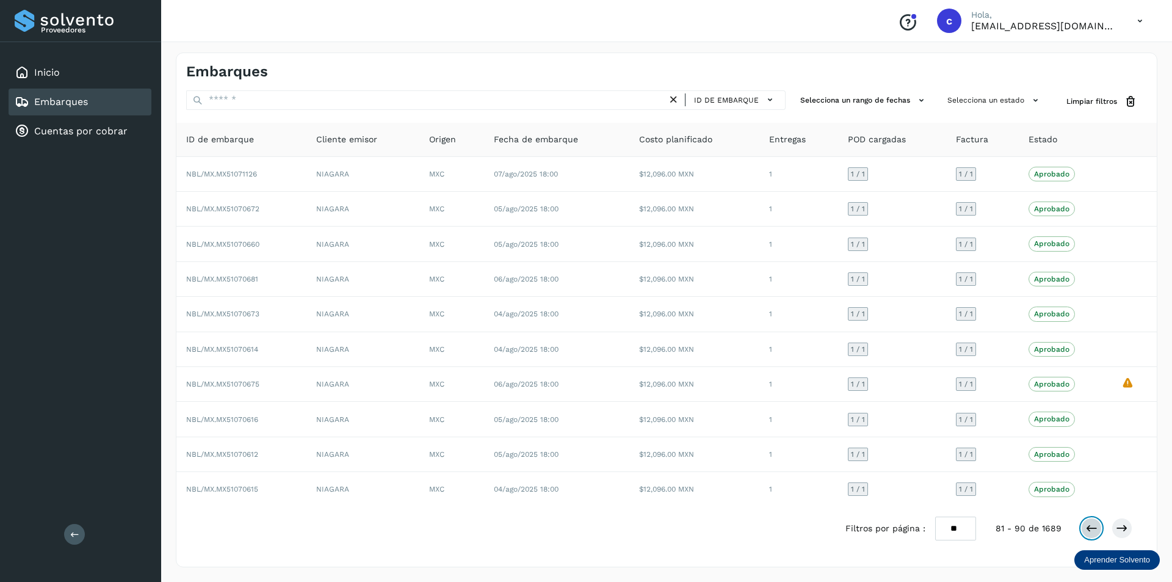
click at [1092, 522] on icon at bounding box center [1091, 528] width 12 height 12
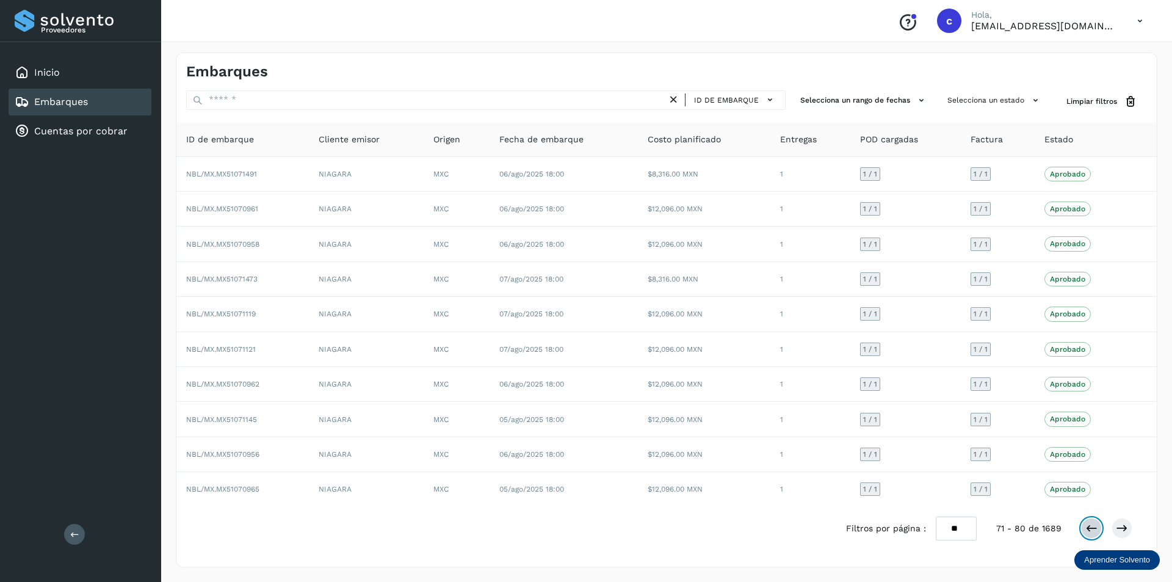
click at [1088, 521] on button at bounding box center [1091, 527] width 21 height 21
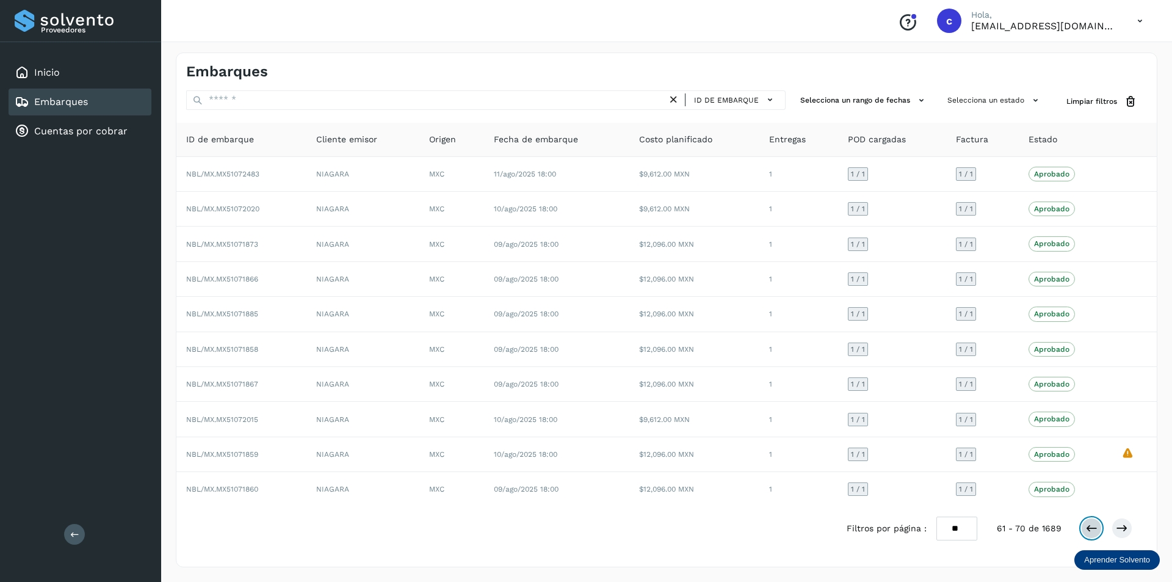
click at [1087, 523] on icon at bounding box center [1091, 528] width 12 height 12
click at [1081, 522] on div at bounding box center [1106, 527] width 51 height 21
click at [1091, 527] on icon at bounding box center [1091, 528] width 12 height 12
